Goal: Task Accomplishment & Management: Manage account settings

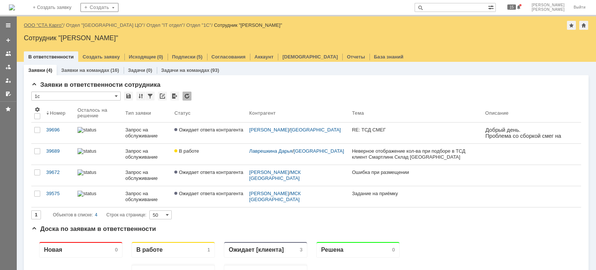
click at [54, 25] on link "ООО "СТА Карго"" at bounding box center [44, 25] width 40 height 6
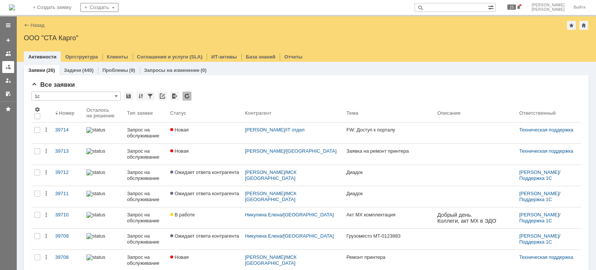
click at [9, 64] on div at bounding box center [8, 67] width 6 height 6
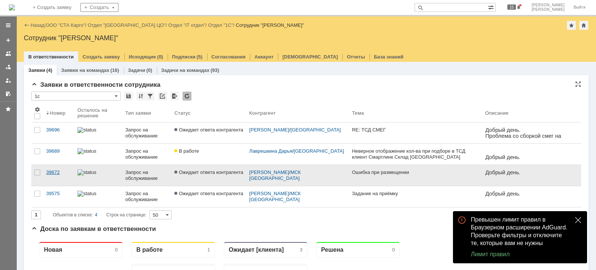
click at [57, 170] on div "39672" at bounding box center [58, 173] width 25 height 6
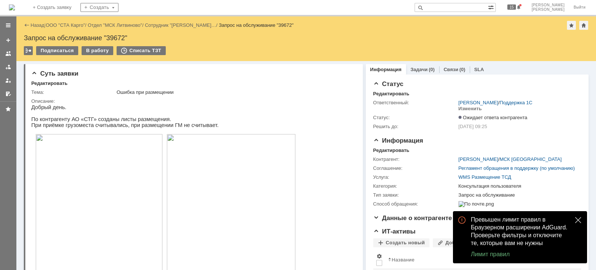
click at [574, 221] on button "close" at bounding box center [578, 220] width 9 height 9
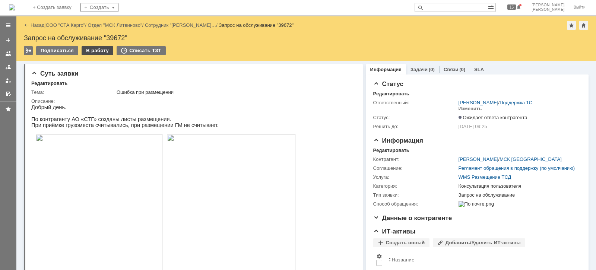
click at [100, 51] on div "В работу" at bounding box center [98, 50] width 32 height 9
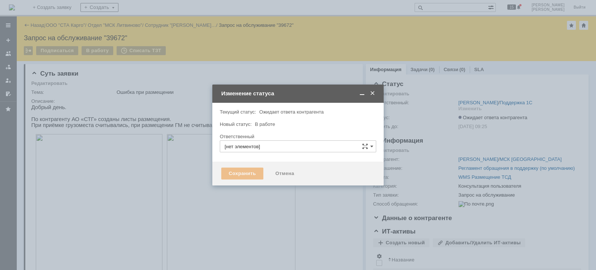
type input "[PERSON_NAME]"
type input "Консультация пользователя"
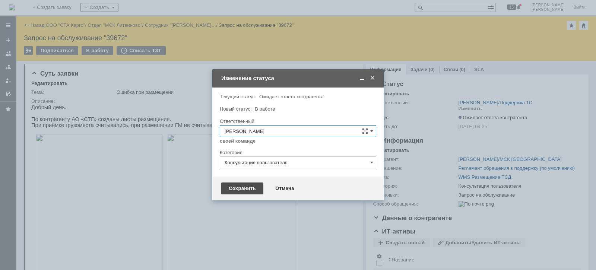
click at [239, 188] on div "Сохранить" at bounding box center [242, 189] width 42 height 12
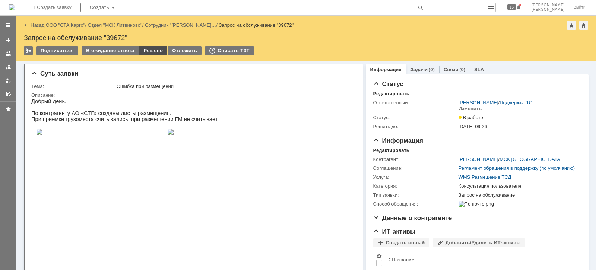
click at [158, 47] on div "Решено" at bounding box center [153, 50] width 28 height 9
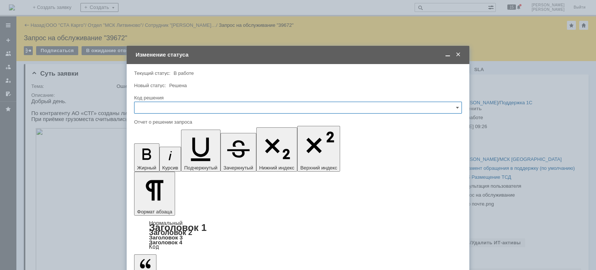
click at [200, 102] on input "text" at bounding box center [298, 108] width 328 height 12
click at [179, 209] on span "Решено" at bounding box center [298, 208] width 318 height 6
type input "Решено"
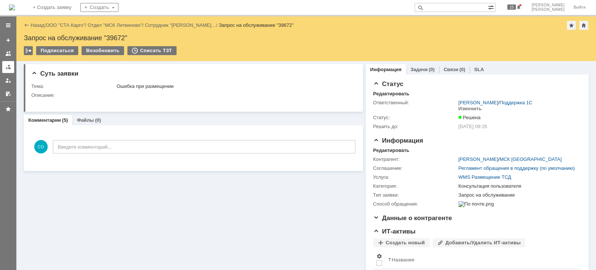
click at [12, 69] on link at bounding box center [8, 67] width 12 height 12
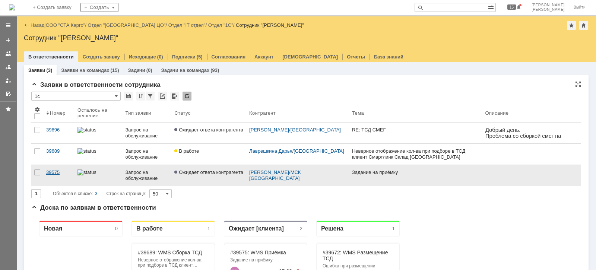
click at [55, 173] on div "39575" at bounding box center [58, 173] width 25 height 6
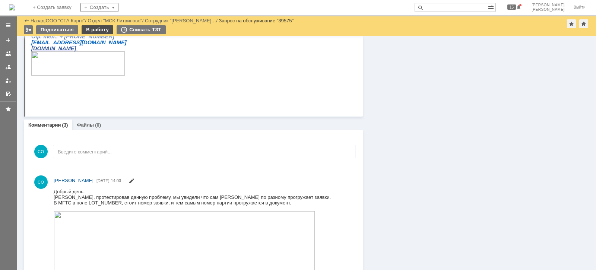
click at [92, 28] on div "В работу" at bounding box center [98, 29] width 32 height 9
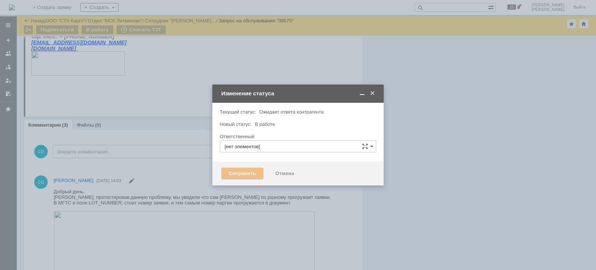
type input "[PERSON_NAME]"
type input "Изменение"
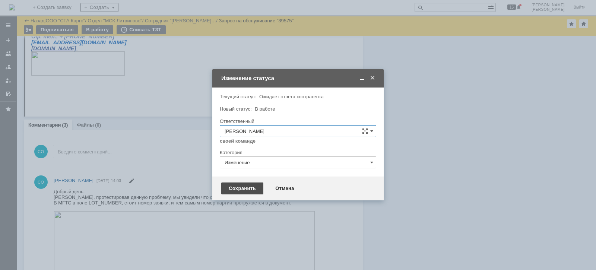
click at [258, 186] on div "Сохранить" at bounding box center [242, 189] width 42 height 12
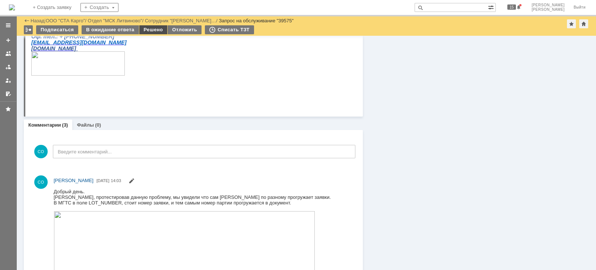
click at [151, 28] on div "Решено" at bounding box center [153, 29] width 28 height 9
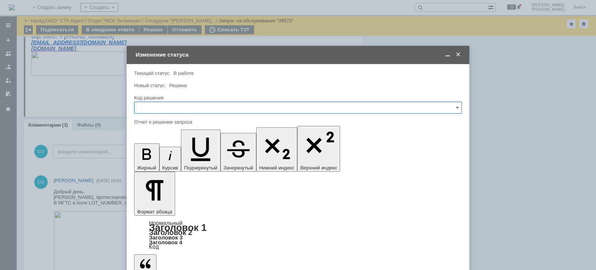
click at [157, 108] on input "text" at bounding box center [298, 108] width 328 height 12
click at [152, 207] on span "Решено" at bounding box center [298, 208] width 318 height 6
type input "Решено"
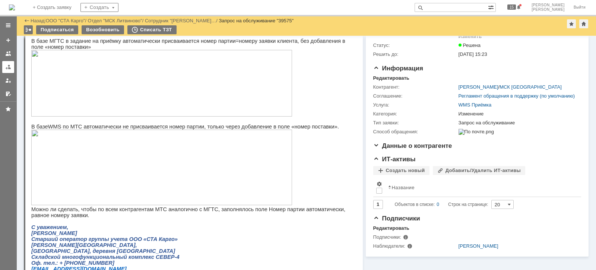
click at [6, 68] on div at bounding box center [8, 67] width 6 height 6
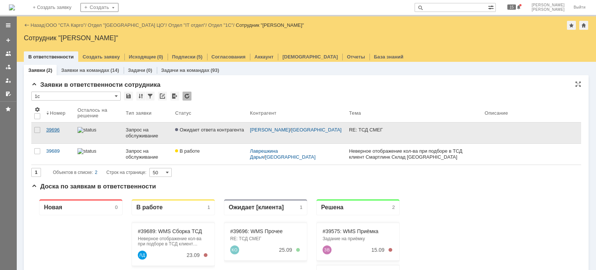
click at [54, 125] on link "39696" at bounding box center [58, 133] width 31 height 21
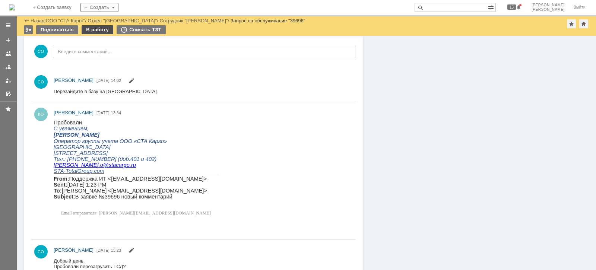
click at [93, 28] on div "В работу" at bounding box center [98, 29] width 32 height 9
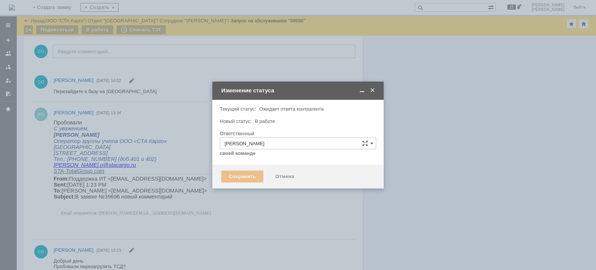
type input "Ошибка"
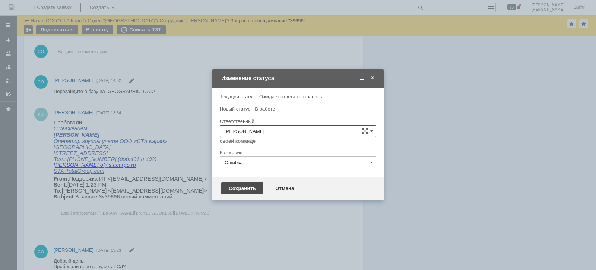
click at [227, 185] on div "Сохранить" at bounding box center [242, 189] width 42 height 12
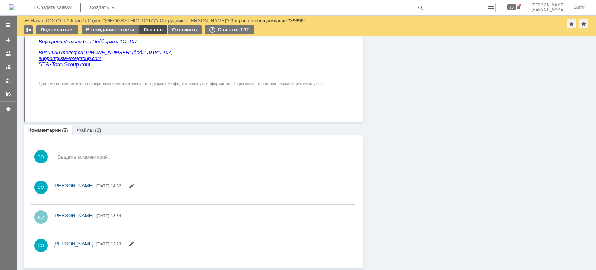
click at [143, 29] on div "Решено" at bounding box center [153, 29] width 28 height 9
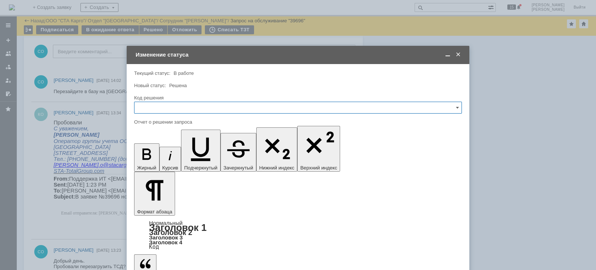
click at [209, 110] on input "text" at bounding box center [298, 108] width 328 height 12
click at [155, 208] on span "Решено" at bounding box center [298, 208] width 318 height 6
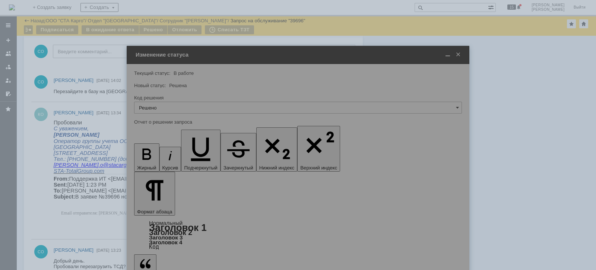
type input "Решено"
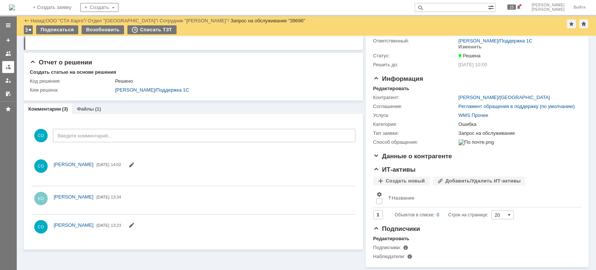
click at [7, 69] on div at bounding box center [8, 67] width 6 height 6
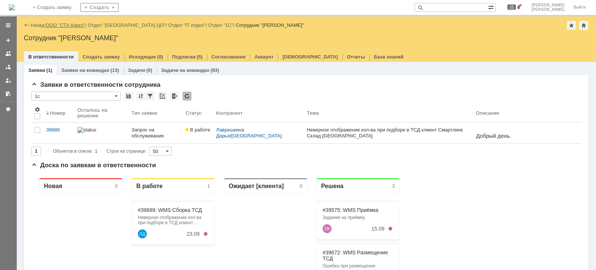
click at [63, 25] on link "ООО "СТА Карго"" at bounding box center [66, 25] width 40 height 6
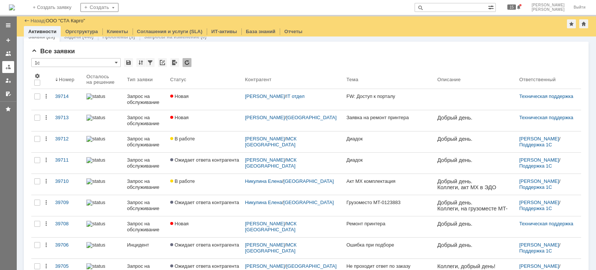
click at [7, 72] on link at bounding box center [8, 67] width 12 height 12
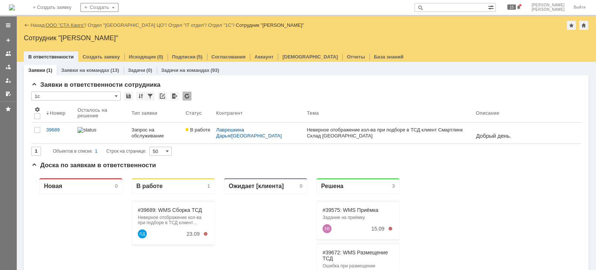
click at [73, 26] on link "ООО "СТА Карго"" at bounding box center [66, 25] width 40 height 6
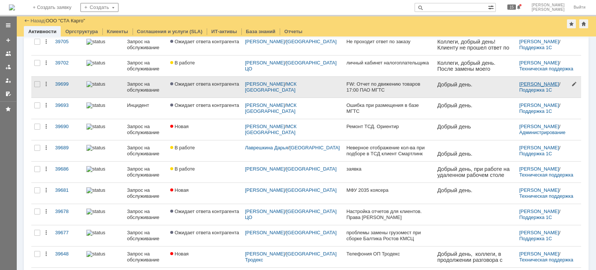
click at [544, 82] on link "[PERSON_NAME]" at bounding box center [539, 84] width 40 height 6
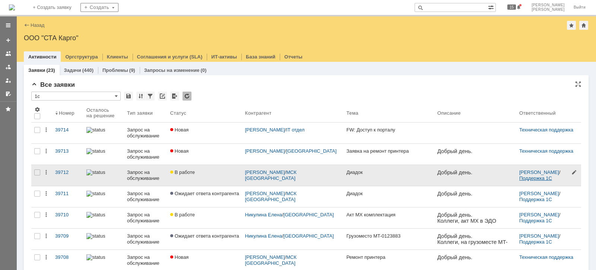
click at [519, 177] on link "Поддержка 1С" at bounding box center [535, 179] width 33 height 6
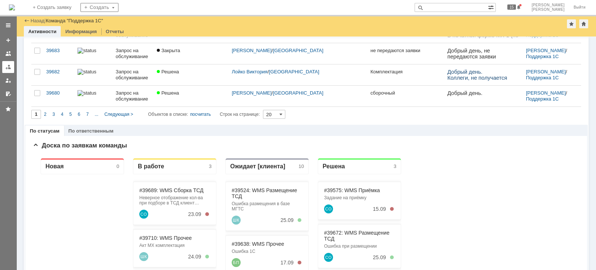
click at [7, 69] on div at bounding box center [8, 67] width 6 height 6
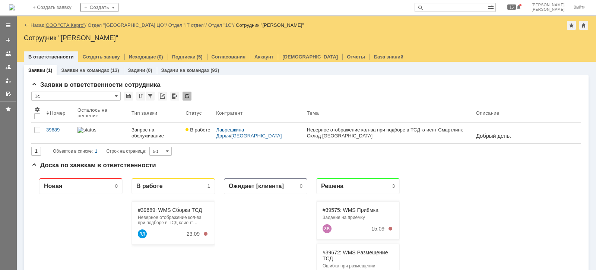
click at [73, 25] on link "ООО "СТА Карго"" at bounding box center [66, 25] width 40 height 6
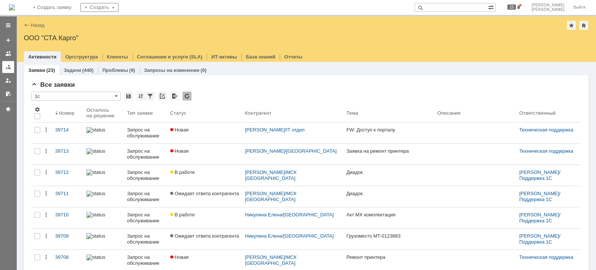
click at [5, 61] on link at bounding box center [8, 67] width 12 height 12
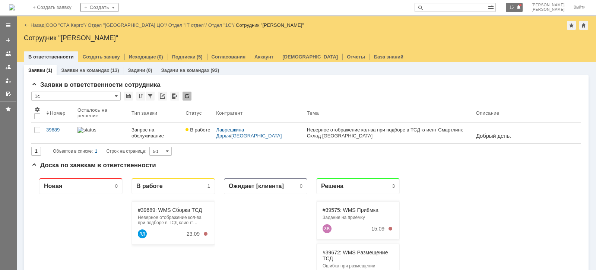
click at [521, 6] on span at bounding box center [519, 8] width 5 height 6
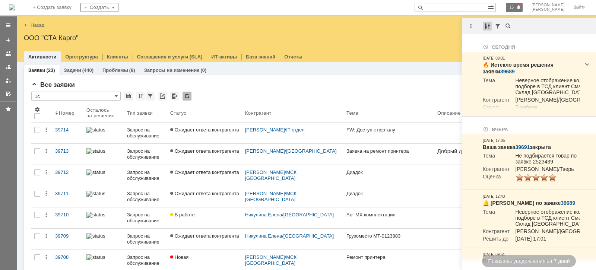
click at [486, 26] on div at bounding box center [487, 26] width 9 height 9
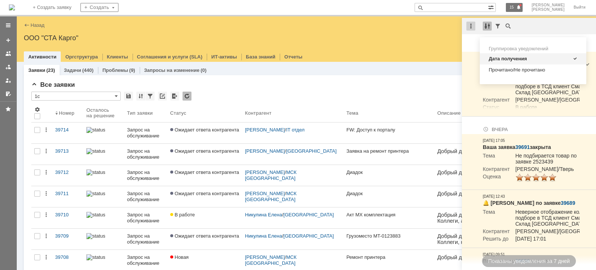
click at [471, 23] on div at bounding box center [471, 26] width 9 height 9
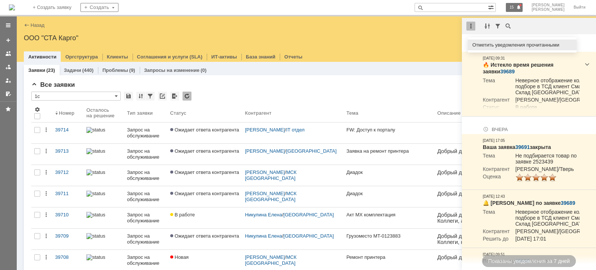
click at [481, 41] on div "Отметить уведомления прочитанными" at bounding box center [522, 45] width 109 height 11
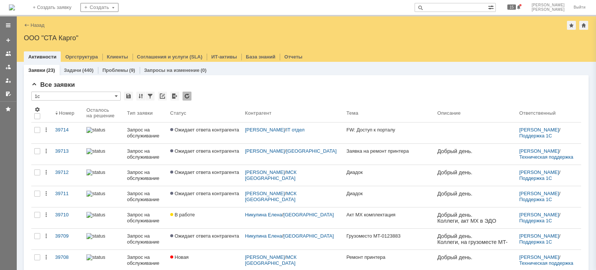
click at [423, 25] on div "Назад | ООО "СТА Карго"" at bounding box center [306, 25] width 565 height 9
click at [10, 64] on div at bounding box center [8, 67] width 6 height 6
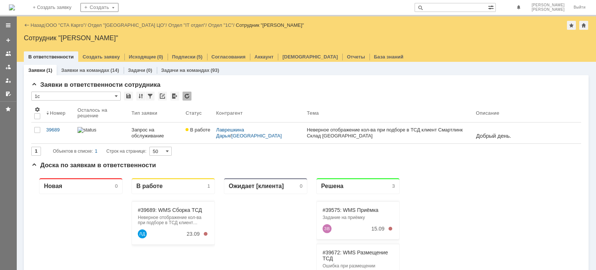
click at [79, 30] on div "Назад | ООО "СТА Карго" / Отдел "[GEOGRAPHIC_DATA] ЦО" / Отдел "IT отдел" / Отд…" at bounding box center [306, 38] width 580 height 45
click at [78, 28] on link "ООО "СТА Карго"" at bounding box center [66, 25] width 40 height 6
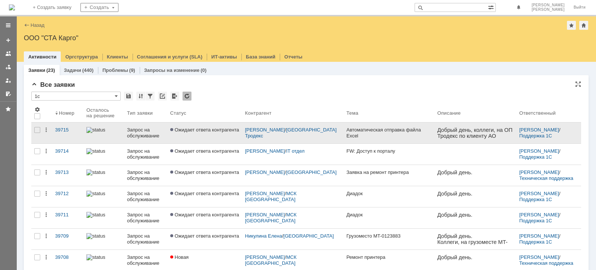
click at [136, 134] on div "Запрос на обслуживание" at bounding box center [145, 133] width 37 height 12
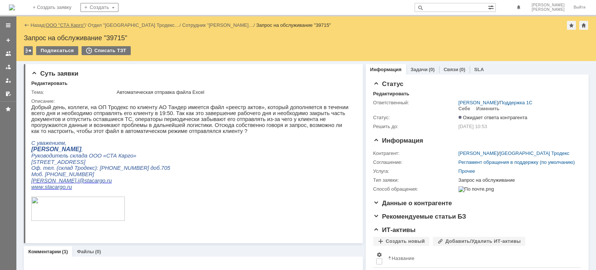
click at [78, 22] on link "ООО "СТА Карго"" at bounding box center [66, 25] width 40 height 6
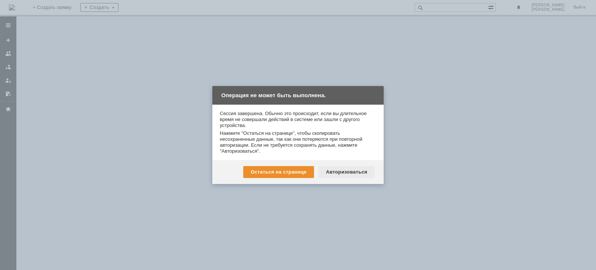
click at [333, 172] on div "Авторизоваться" at bounding box center [347, 172] width 56 height 12
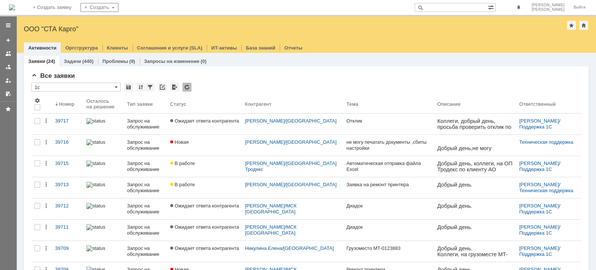
click at [8, 69] on link at bounding box center [8, 67] width 12 height 12
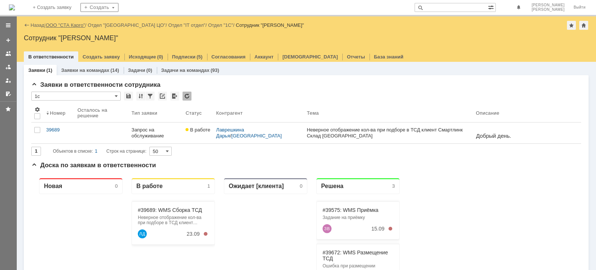
click at [52, 23] on link "ООО "СТА Карго"" at bounding box center [66, 25] width 40 height 6
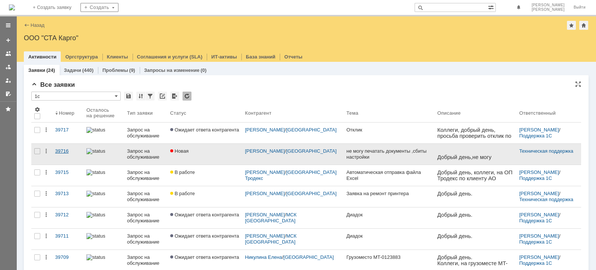
click at [63, 151] on div "39716" at bounding box center [67, 151] width 25 height 6
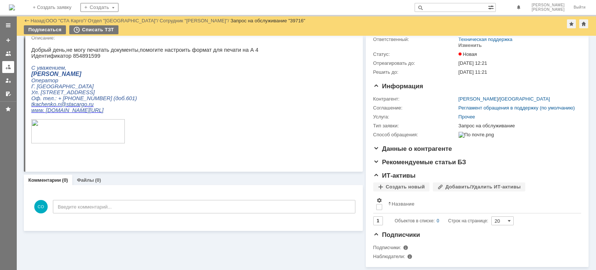
click at [8, 67] on div at bounding box center [8, 67] width 6 height 6
